Goal: Information Seeking & Learning: Check status

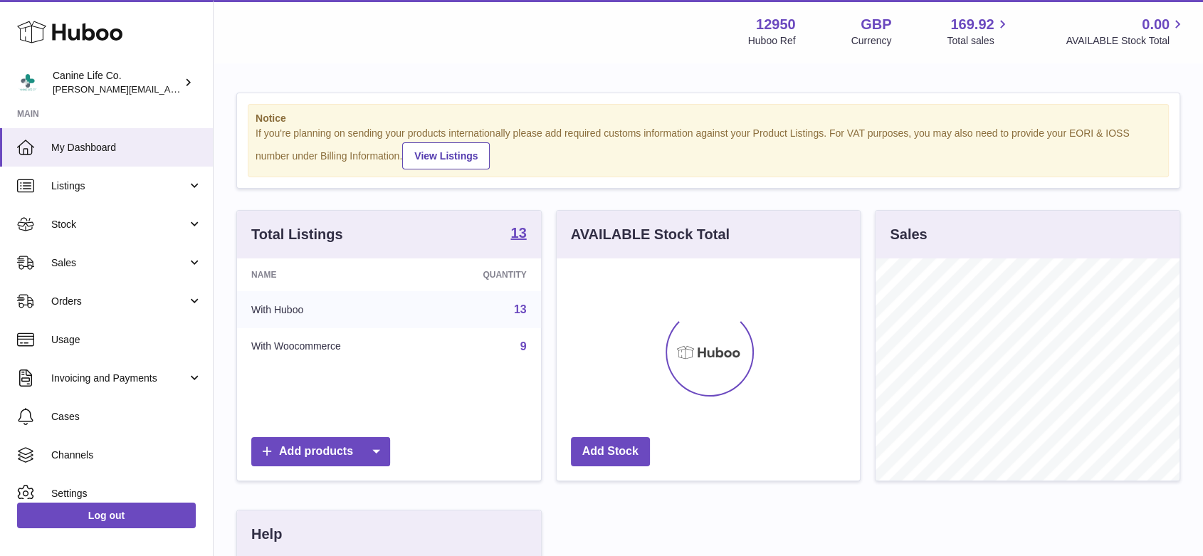
scroll to position [222, 307]
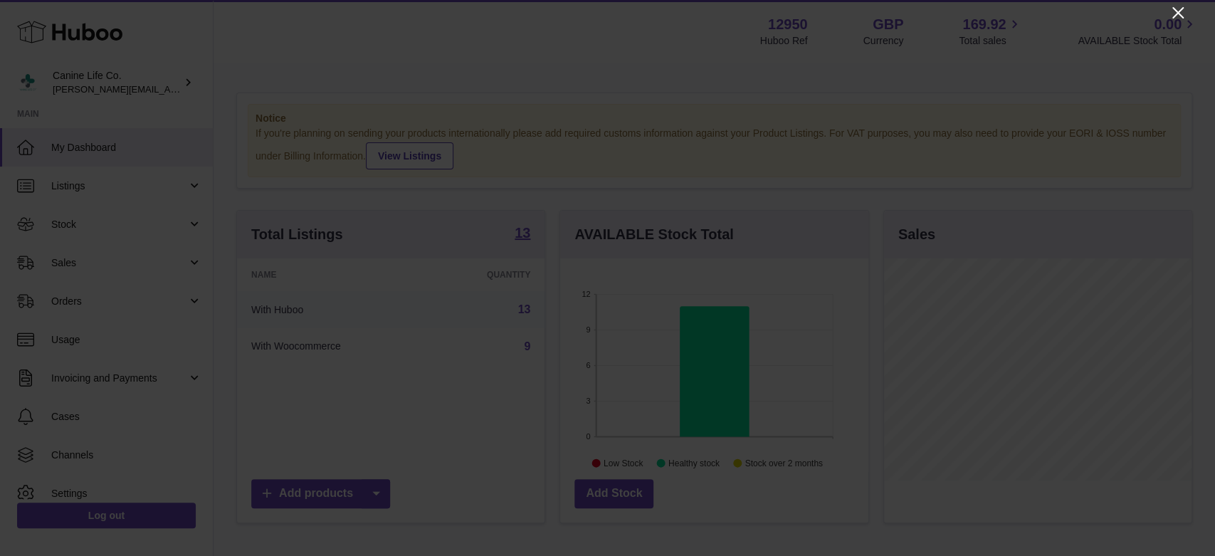
click at [1174, 11] on icon "Close" at bounding box center [1177, 12] width 17 height 17
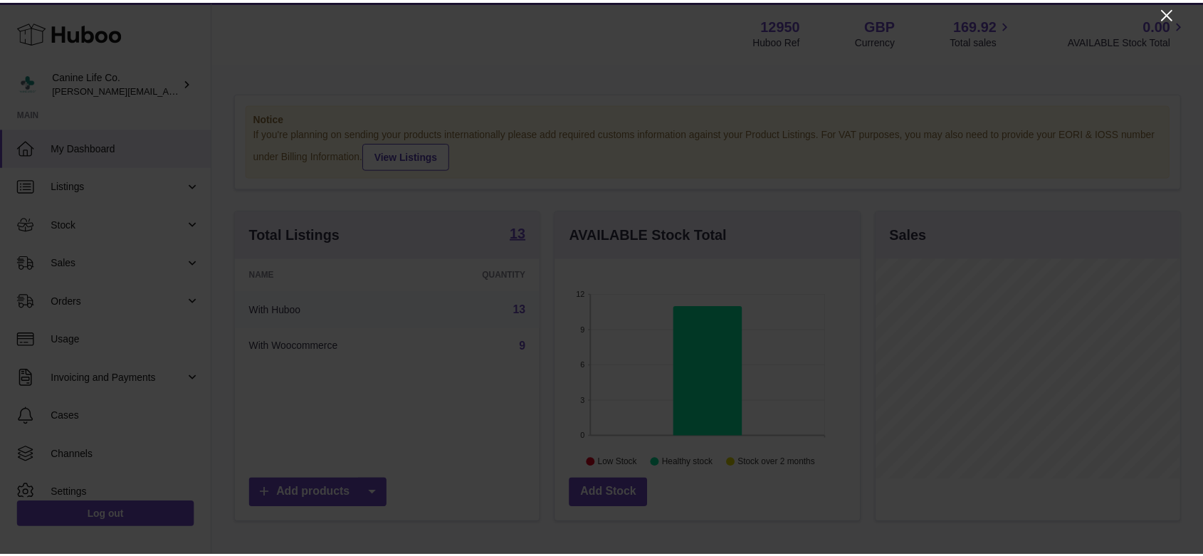
scroll to position [711484, 711402]
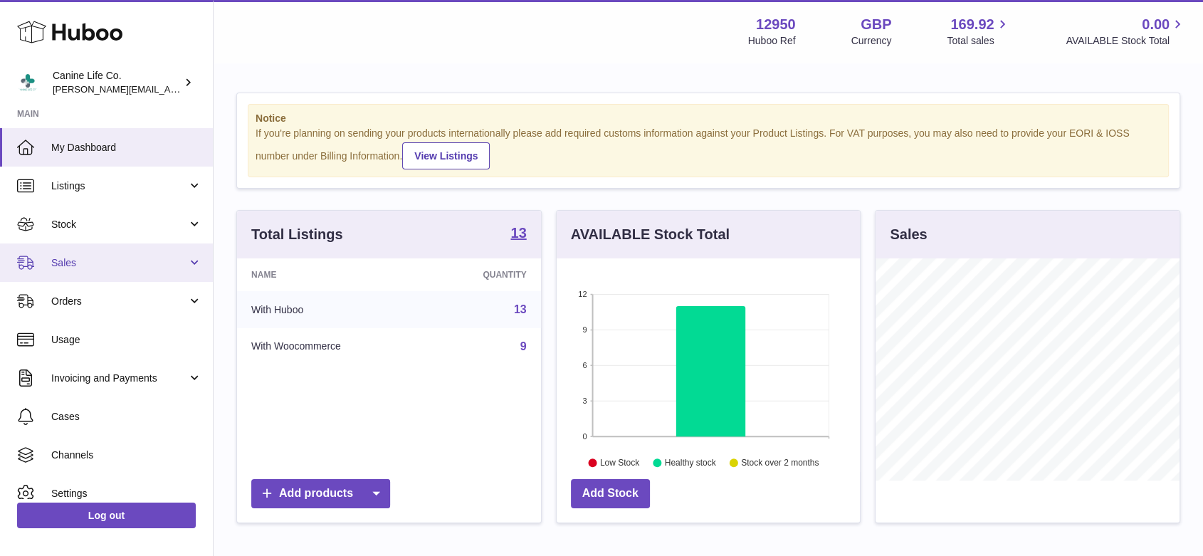
click at [74, 267] on span "Sales" at bounding box center [119, 263] width 136 height 14
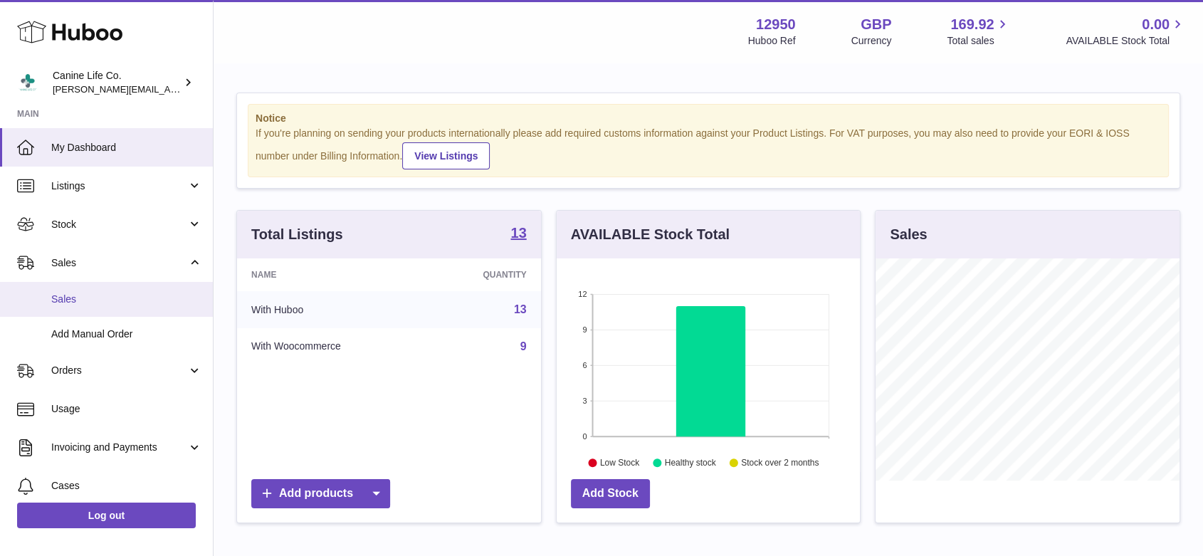
click at [79, 301] on span "Sales" at bounding box center [126, 300] width 151 height 14
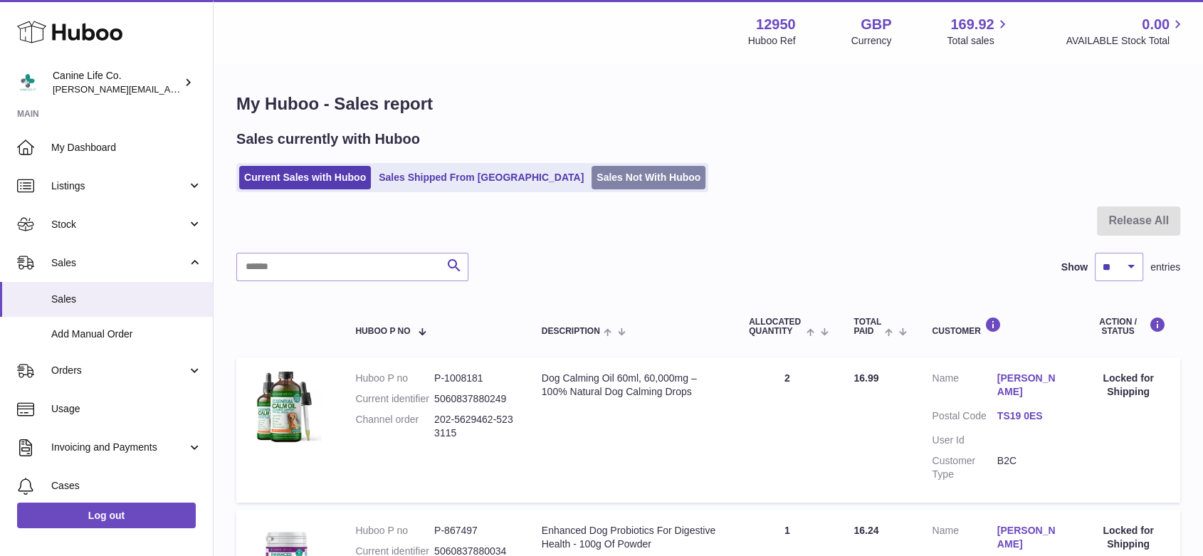
click at [596, 182] on link "Sales Not With Huboo" at bounding box center [648, 177] width 114 height 23
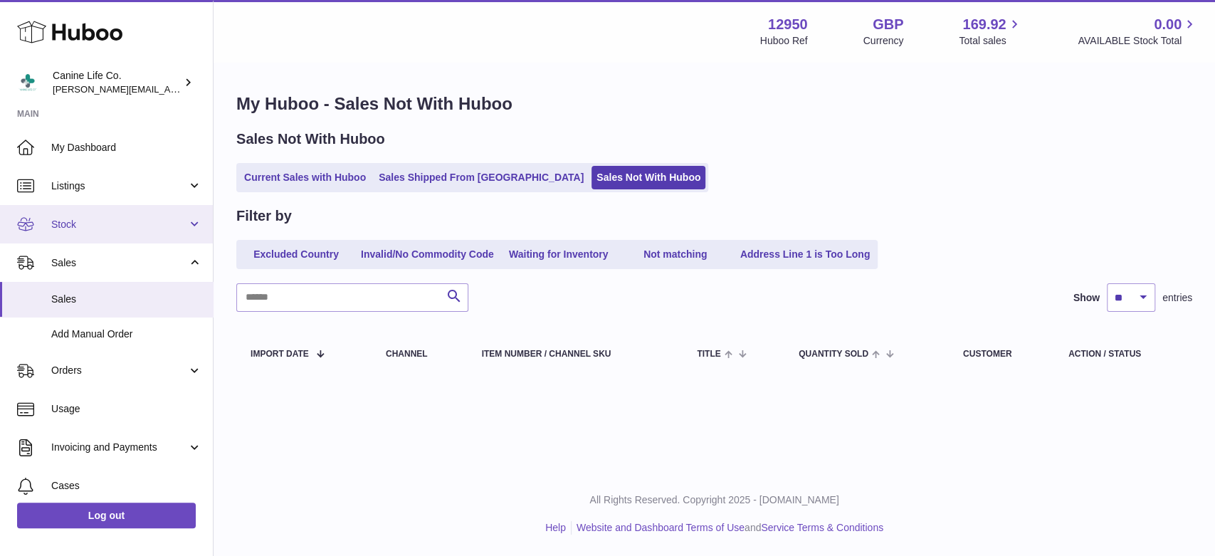
click at [130, 226] on span "Stock" at bounding box center [119, 225] width 136 height 14
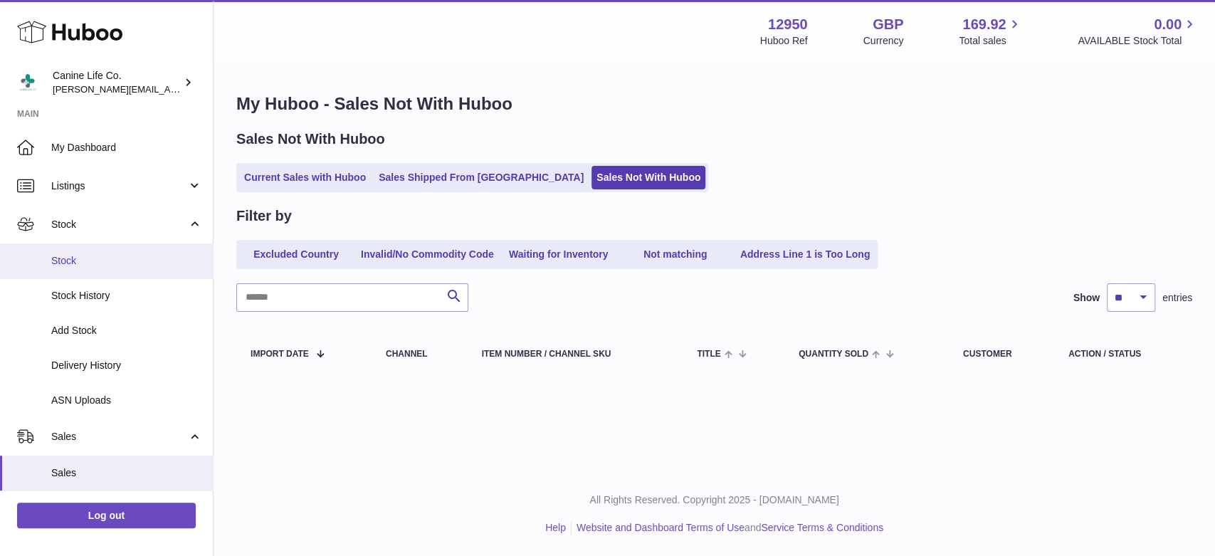
click at [127, 269] on link "Stock" at bounding box center [106, 260] width 213 height 35
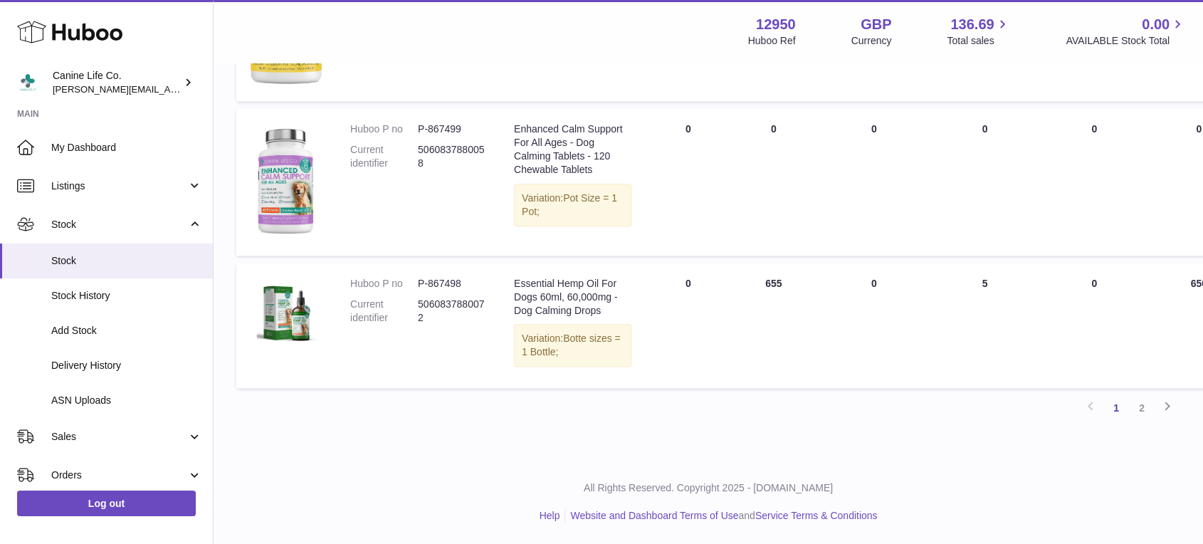
scroll to position [1685, 0]
click at [1142, 408] on link "2" at bounding box center [1142, 408] width 26 height 26
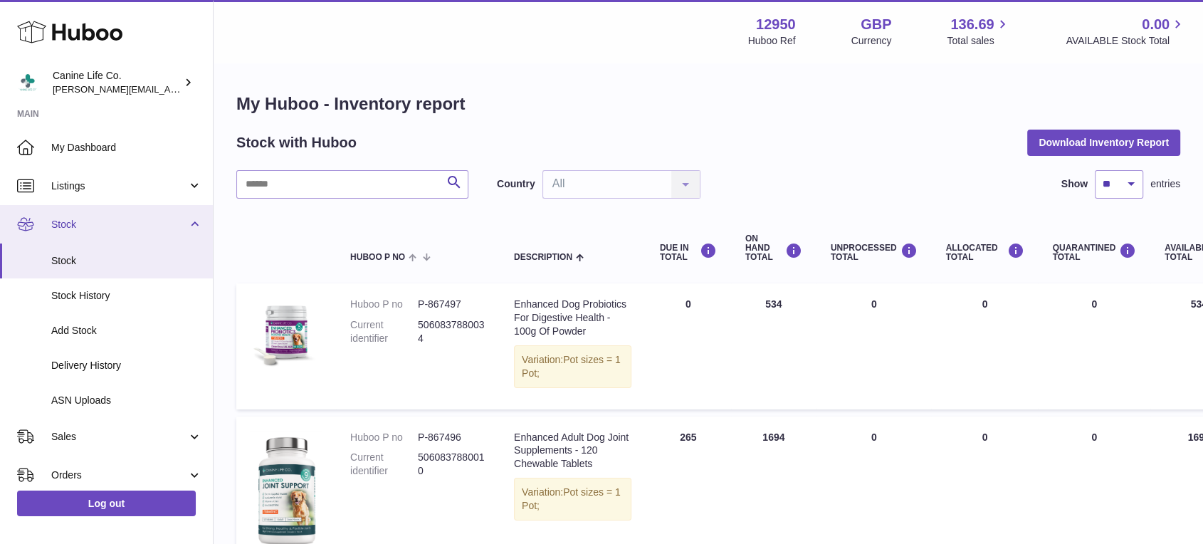
click at [144, 228] on span "Stock" at bounding box center [119, 225] width 136 height 14
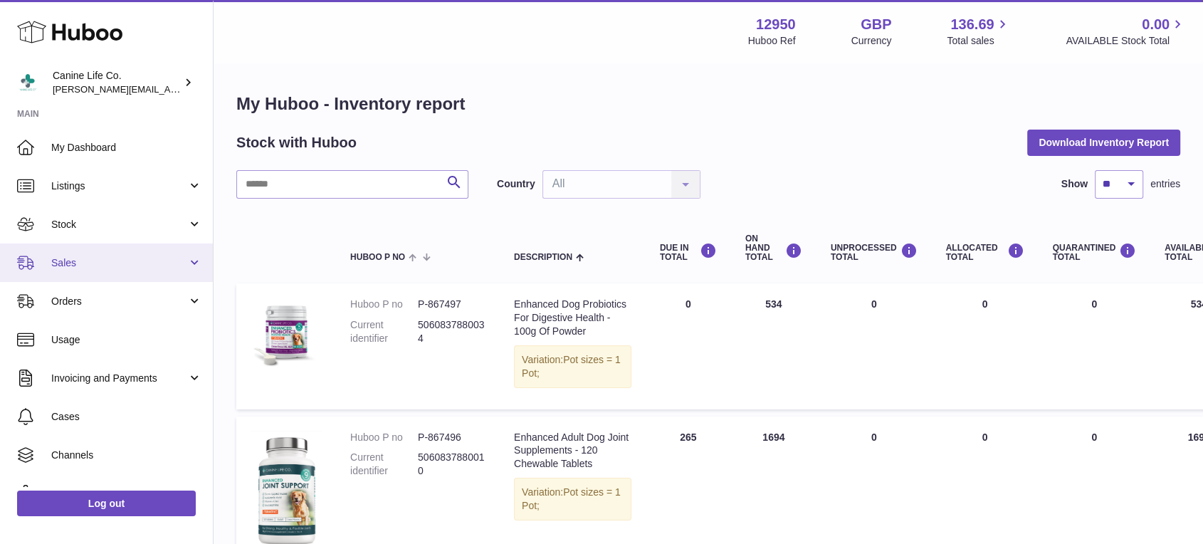
click at [125, 268] on span "Sales" at bounding box center [119, 263] width 136 height 14
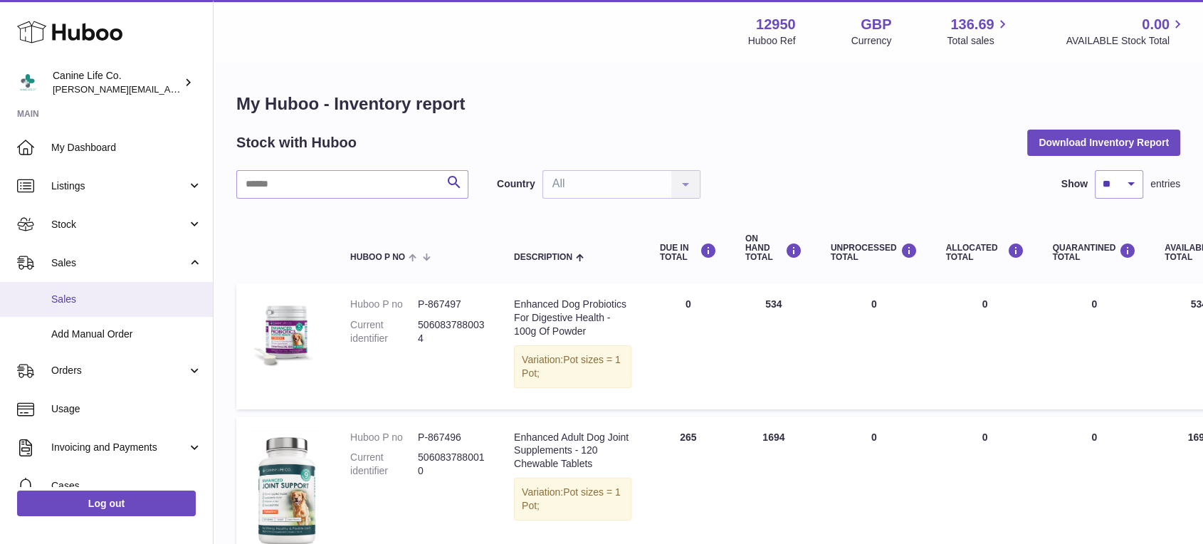
click at [107, 314] on link "Sales" at bounding box center [106, 299] width 213 height 35
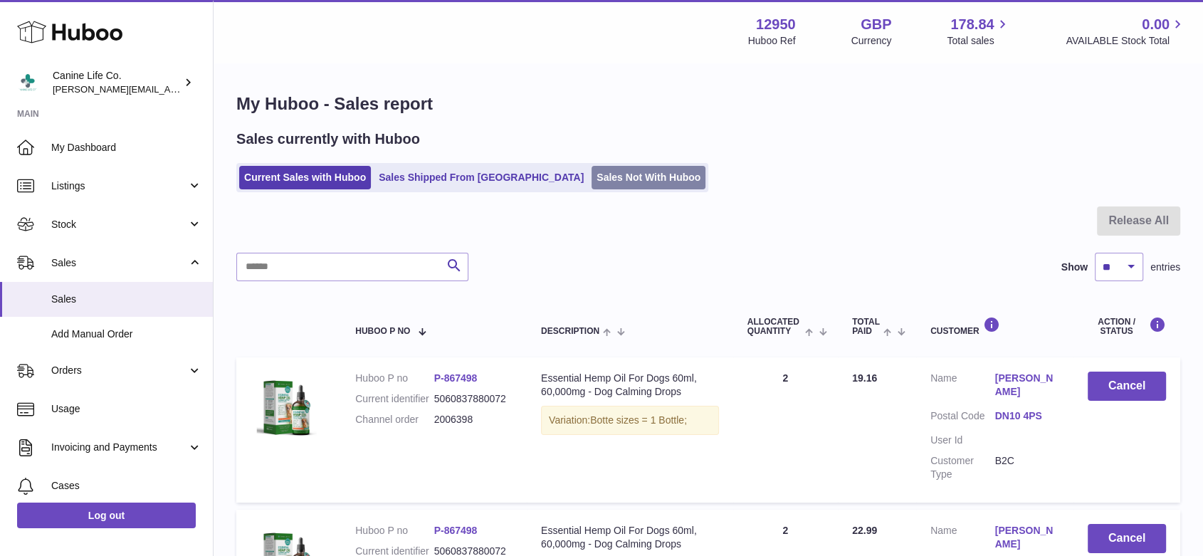
click at [613, 175] on link "Sales Not With Huboo" at bounding box center [648, 177] width 114 height 23
